Goal: Complete application form

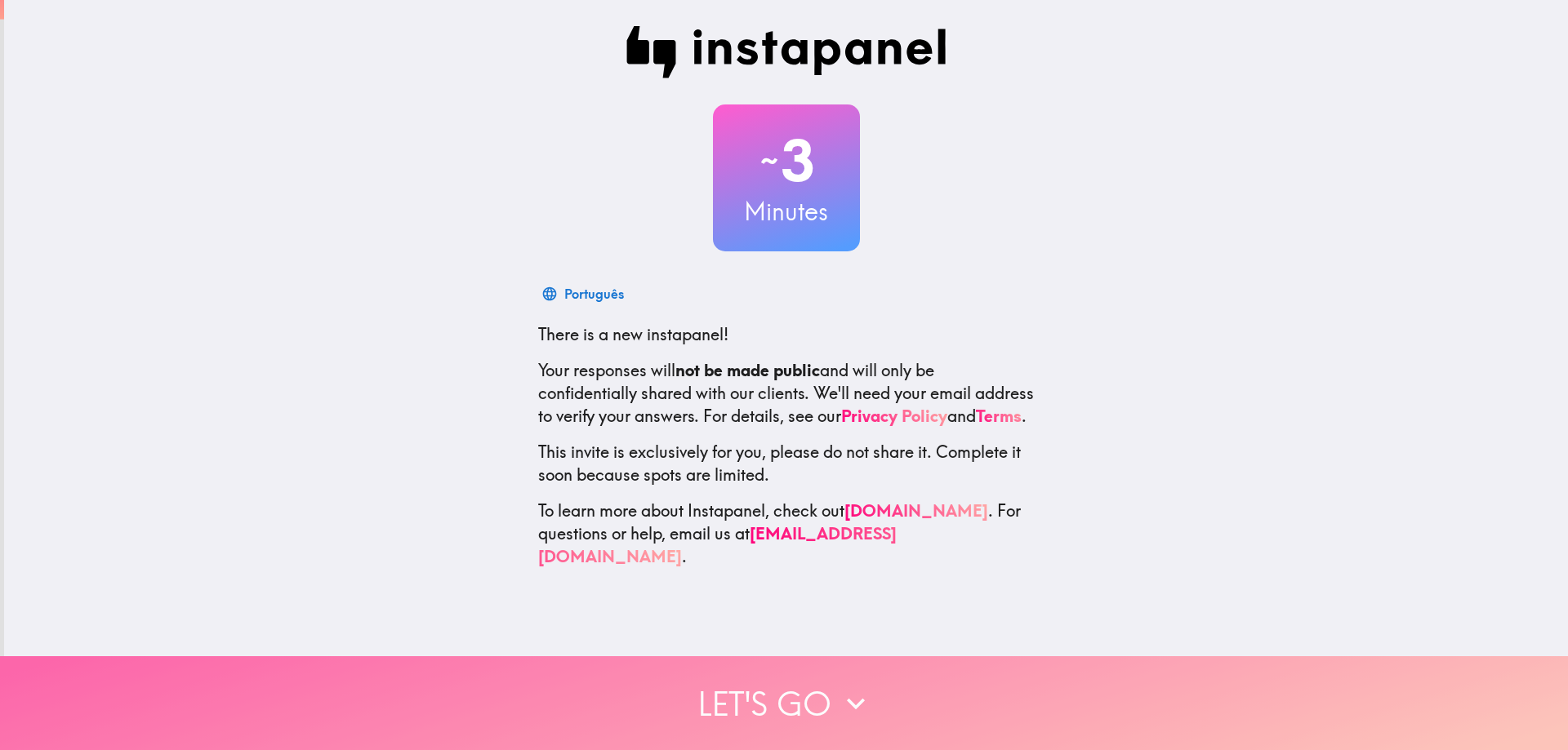
click at [871, 699] on button "Let's go" at bounding box center [784, 704] width 1568 height 94
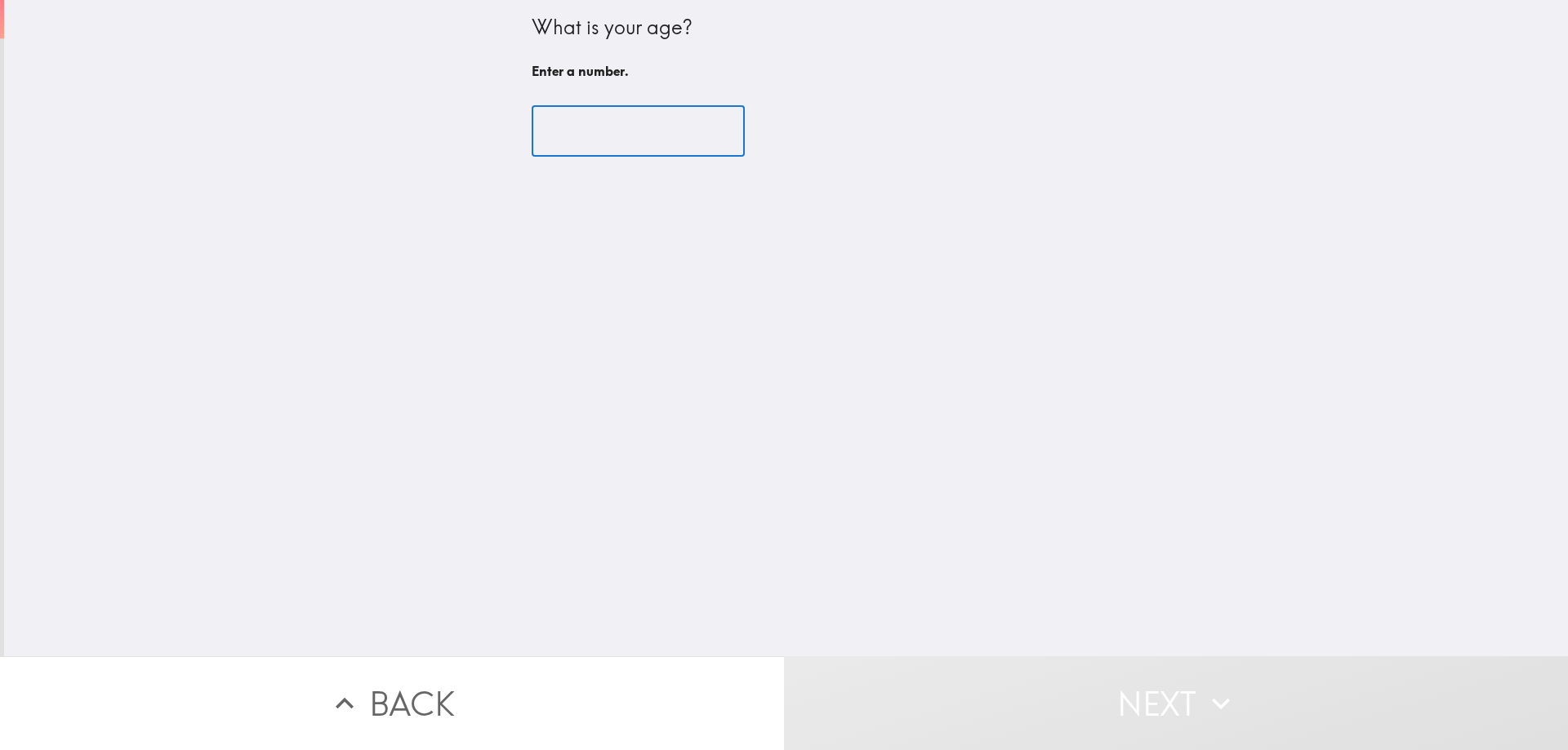
click at [613, 135] on input "number" at bounding box center [638, 131] width 213 height 51
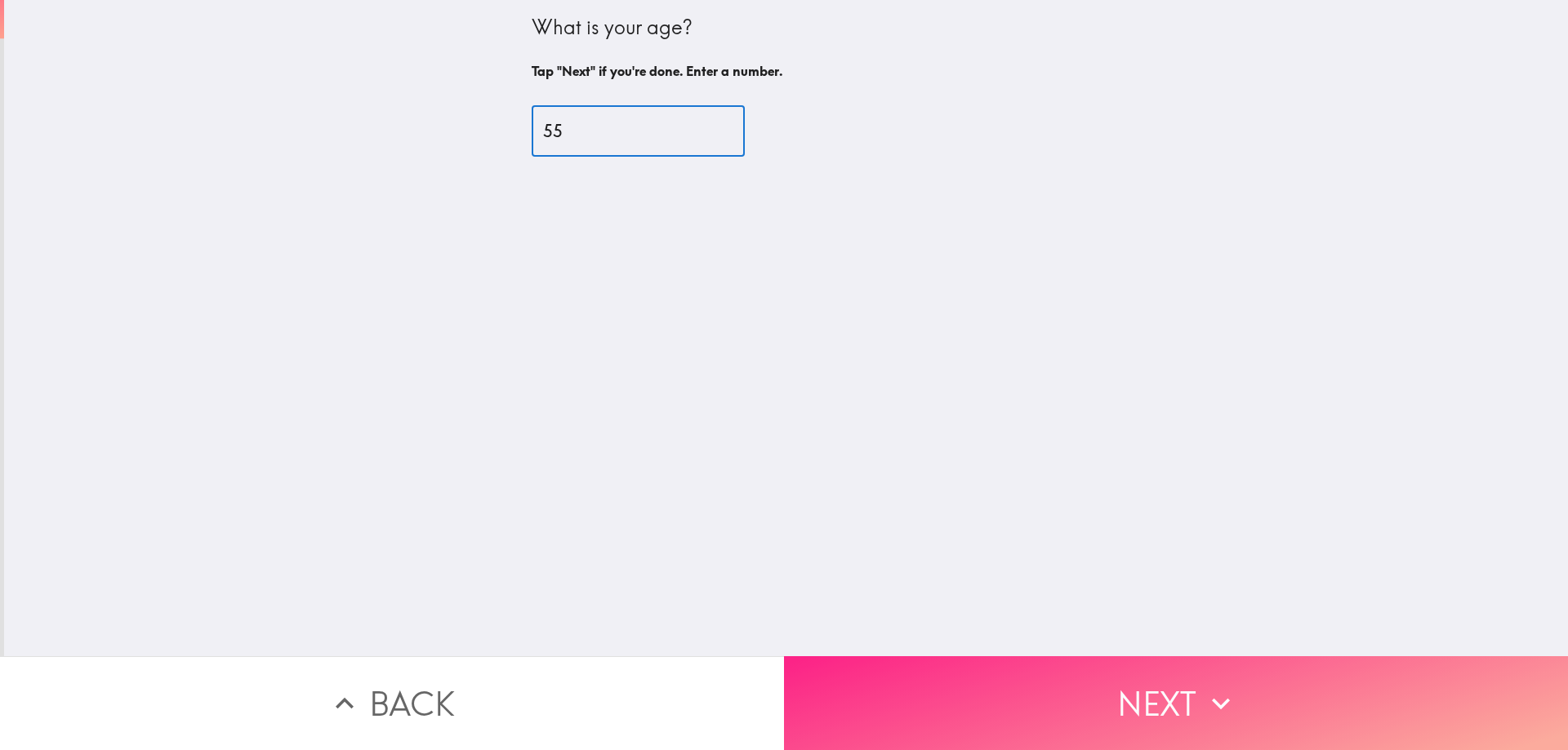
type input "55"
click at [1203, 687] on icon "button" at bounding box center [1221, 704] width 36 height 36
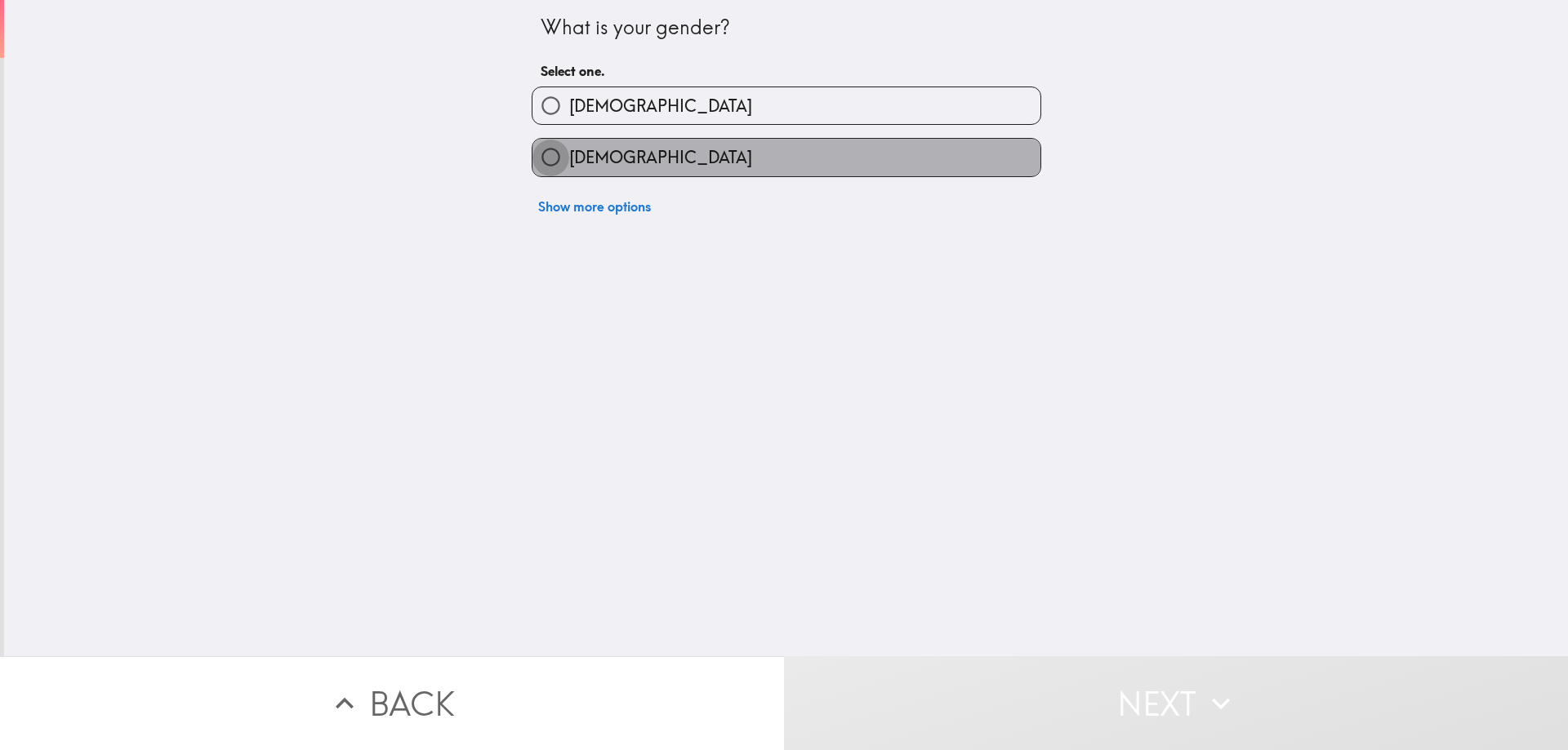
click at [545, 166] on input "[DEMOGRAPHIC_DATA]" at bounding box center [550, 157] width 37 height 37
radio input "true"
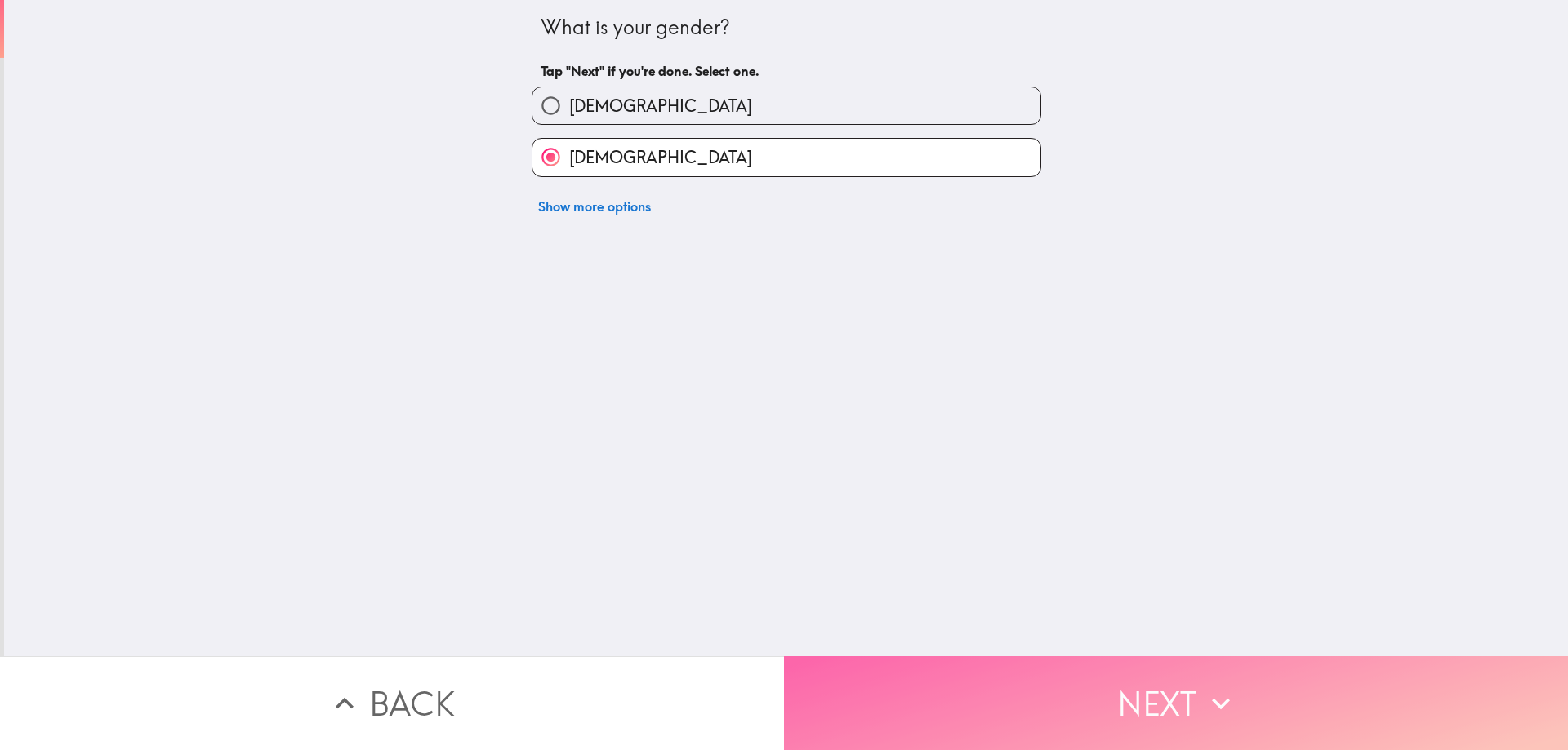
click at [1177, 685] on button "Next" at bounding box center [1175, 704] width 784 height 94
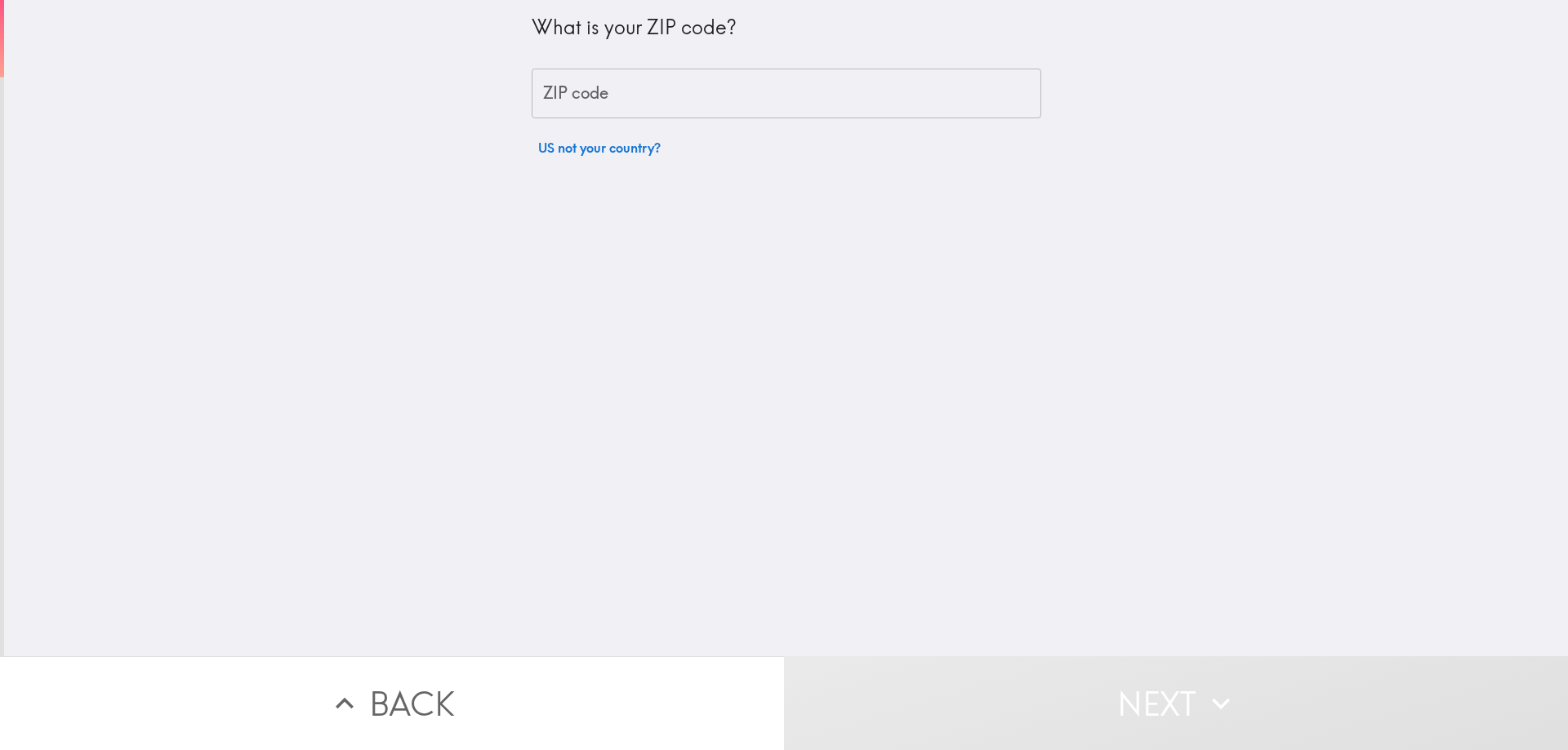
click at [760, 95] on input "ZIP code" at bounding box center [786, 94] width 510 height 51
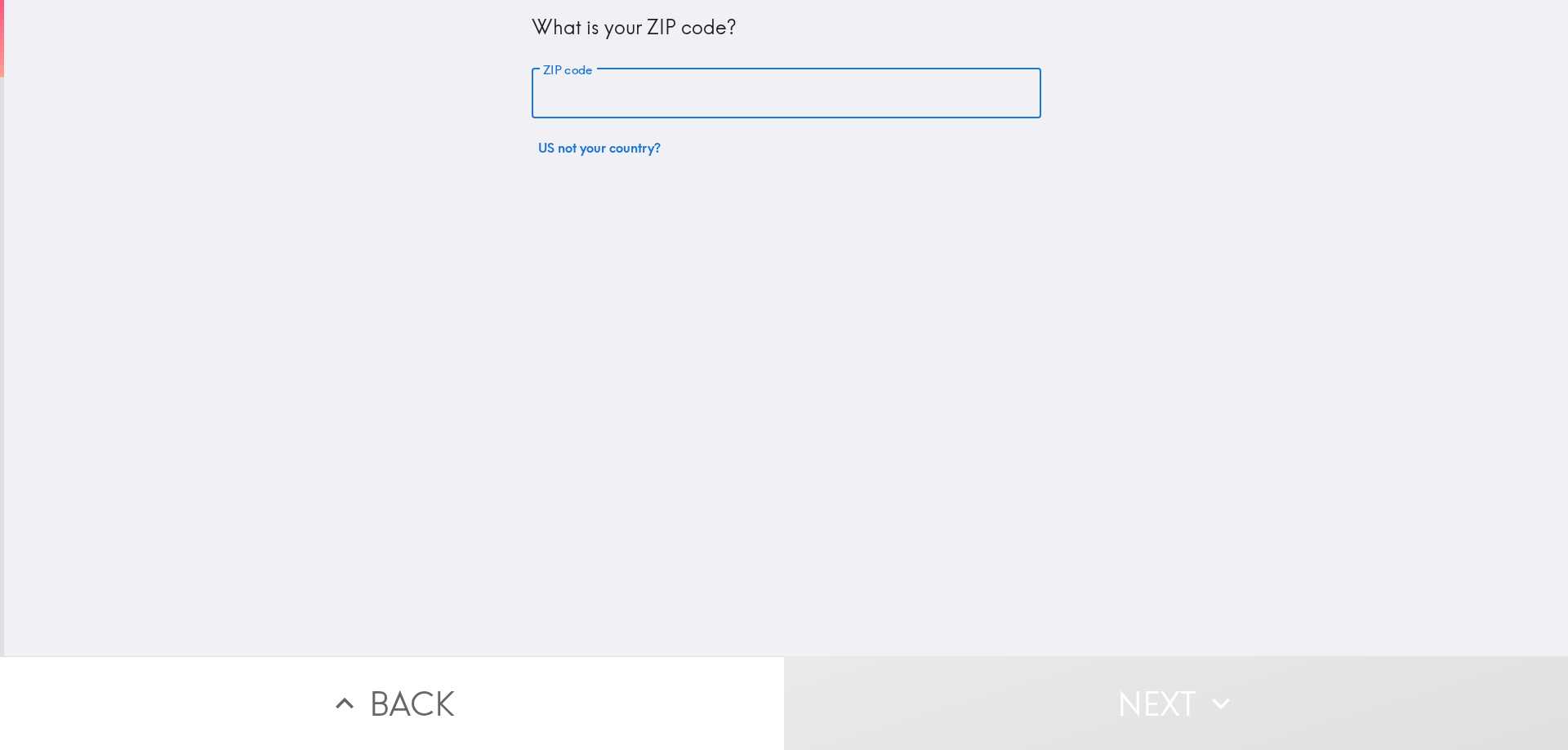
type input "79936"
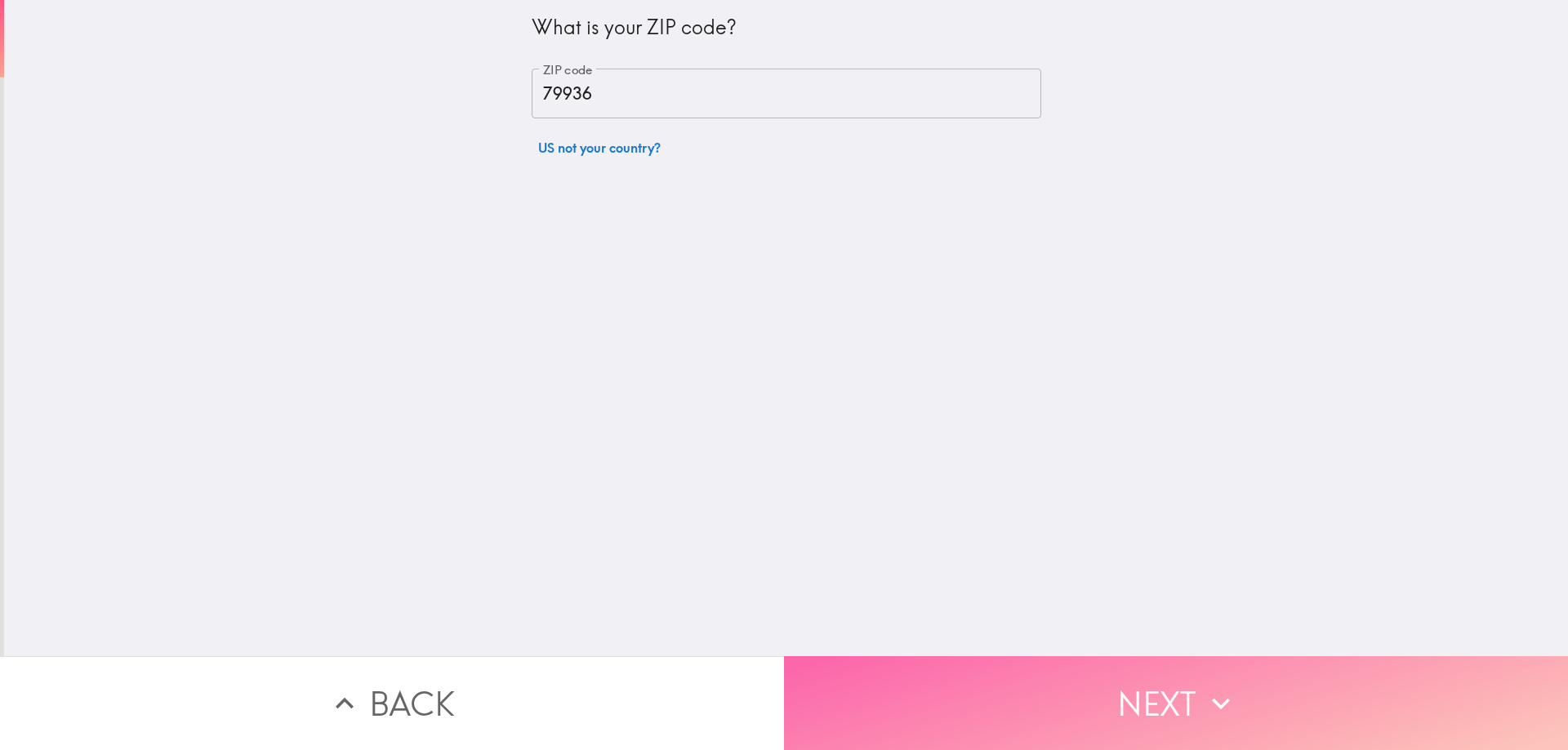
click at [1219, 686] on icon "button" at bounding box center [1221, 704] width 36 height 36
